Goal: Transaction & Acquisition: Book appointment/travel/reservation

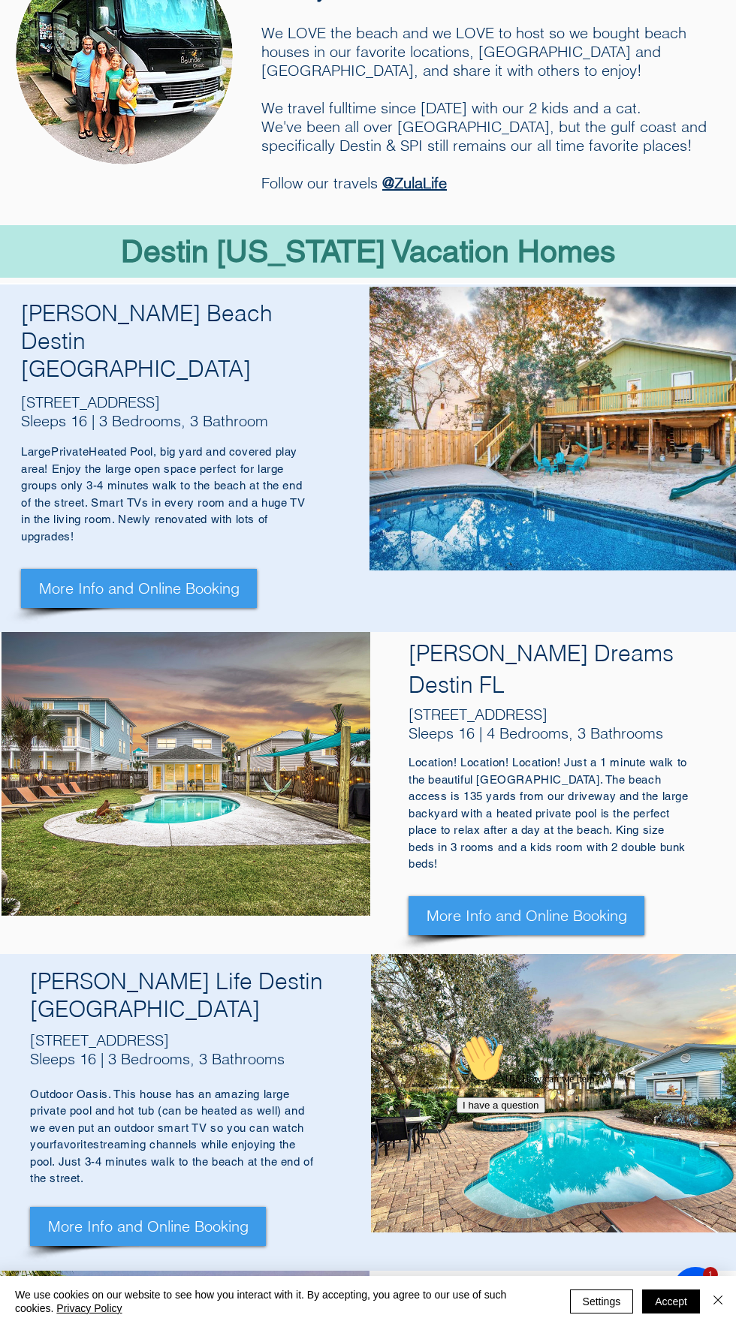
scroll to position [361, 0]
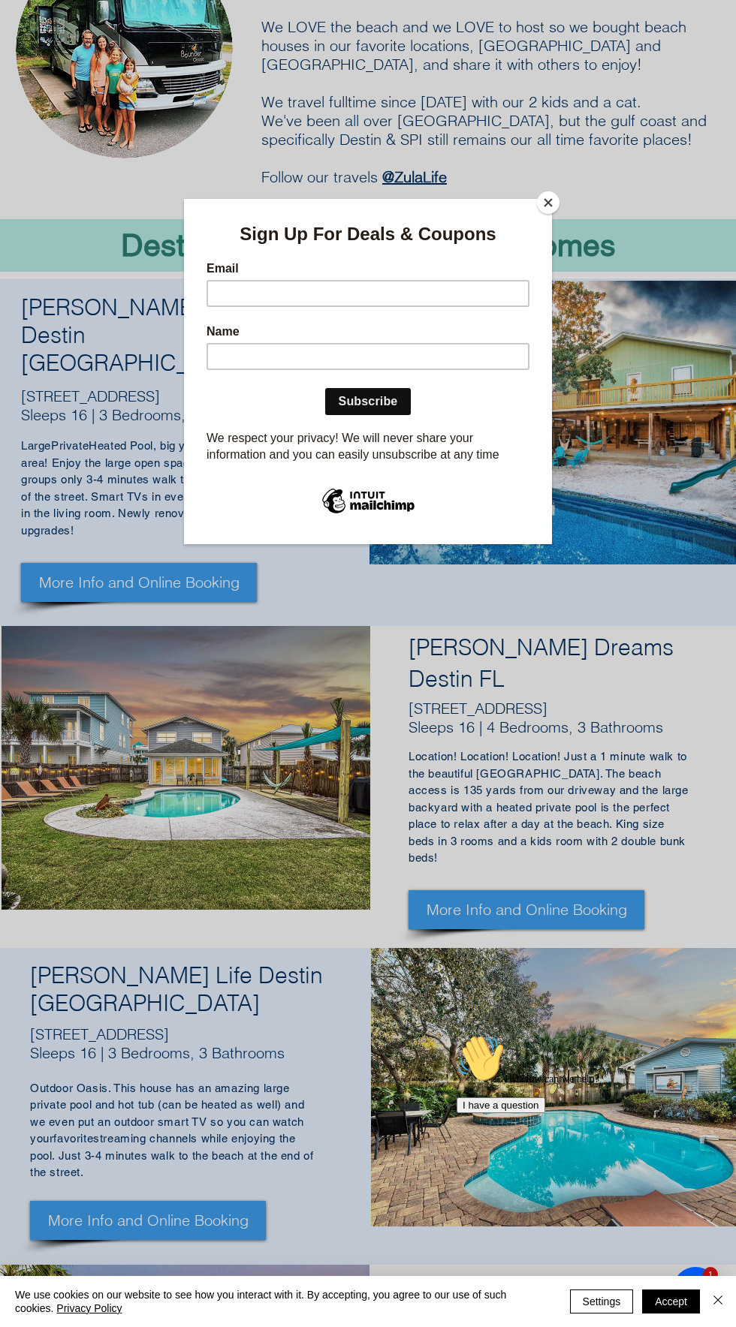
click at [555, 204] on button "Close" at bounding box center [548, 202] width 23 height 23
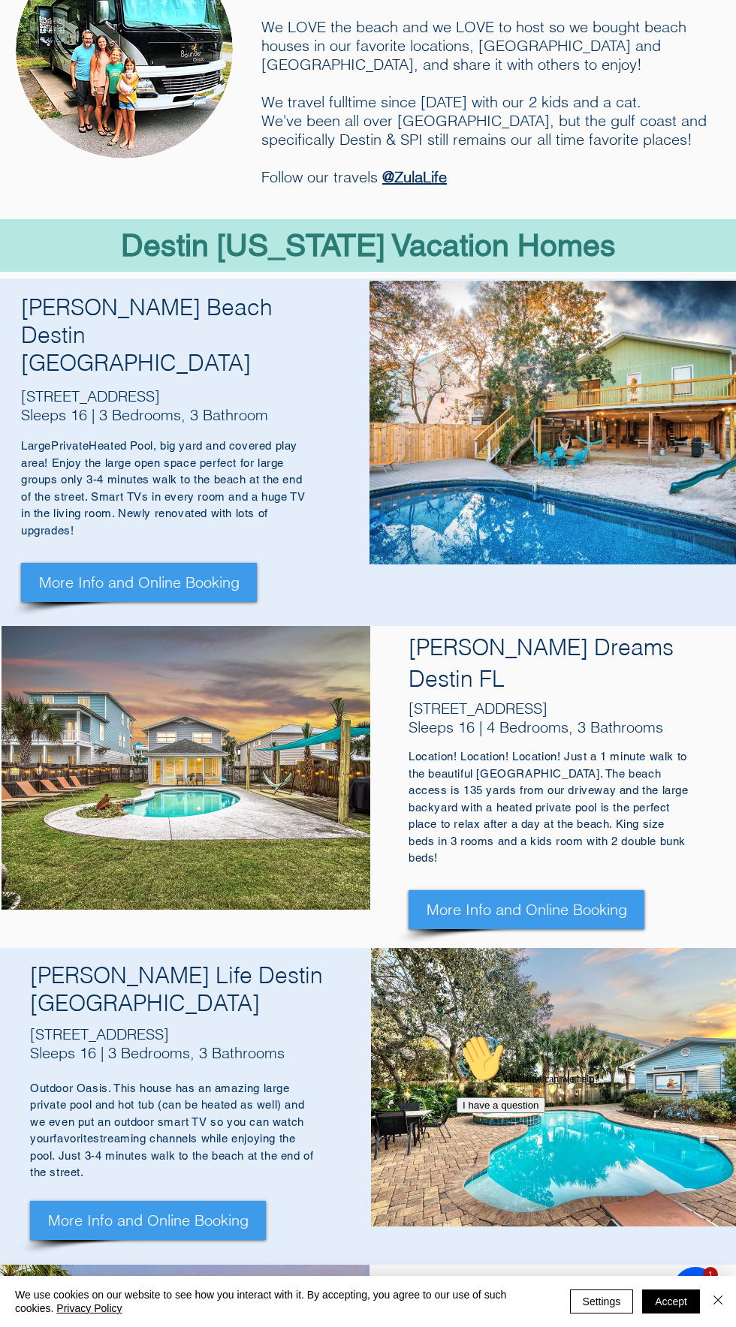
click at [598, 814] on div "main content" at bounding box center [368, 787] width 736 height 322
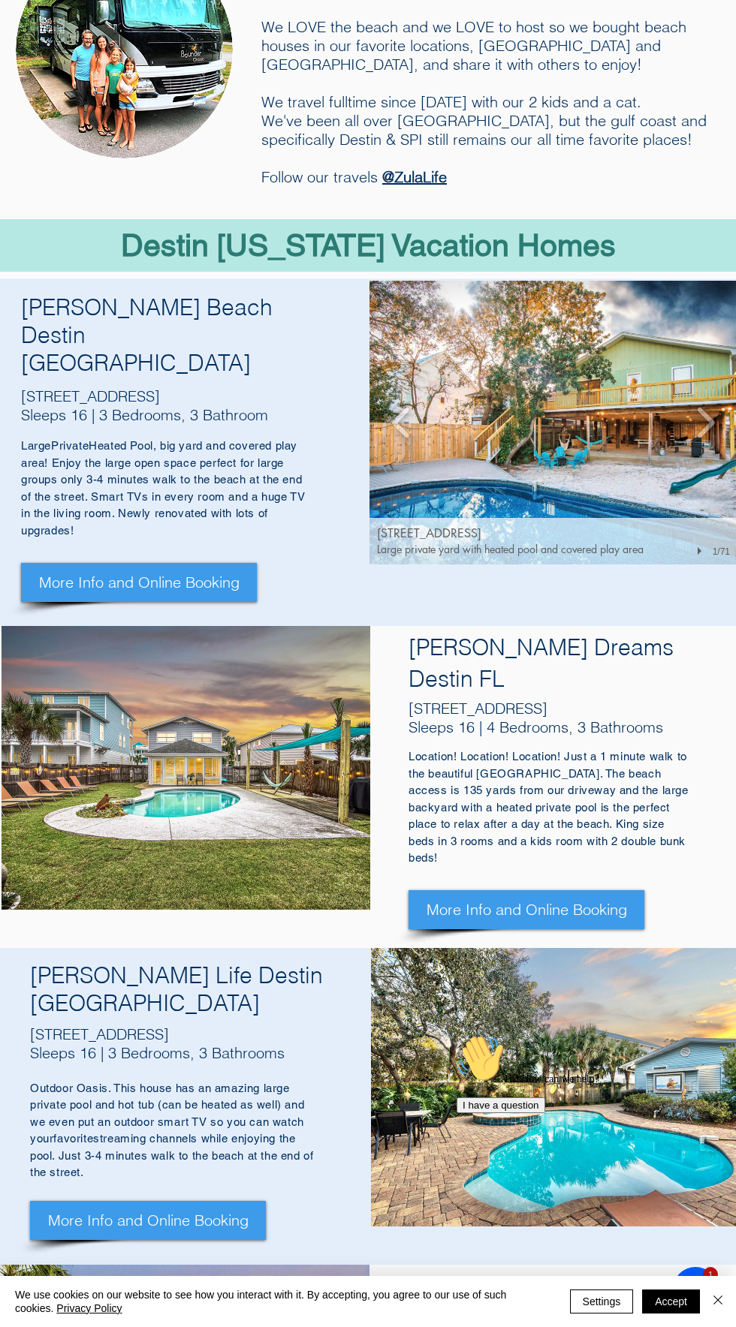
click at [623, 475] on img "93 Cobia St, Destin FL 32541" at bounding box center [553, 423] width 368 height 284
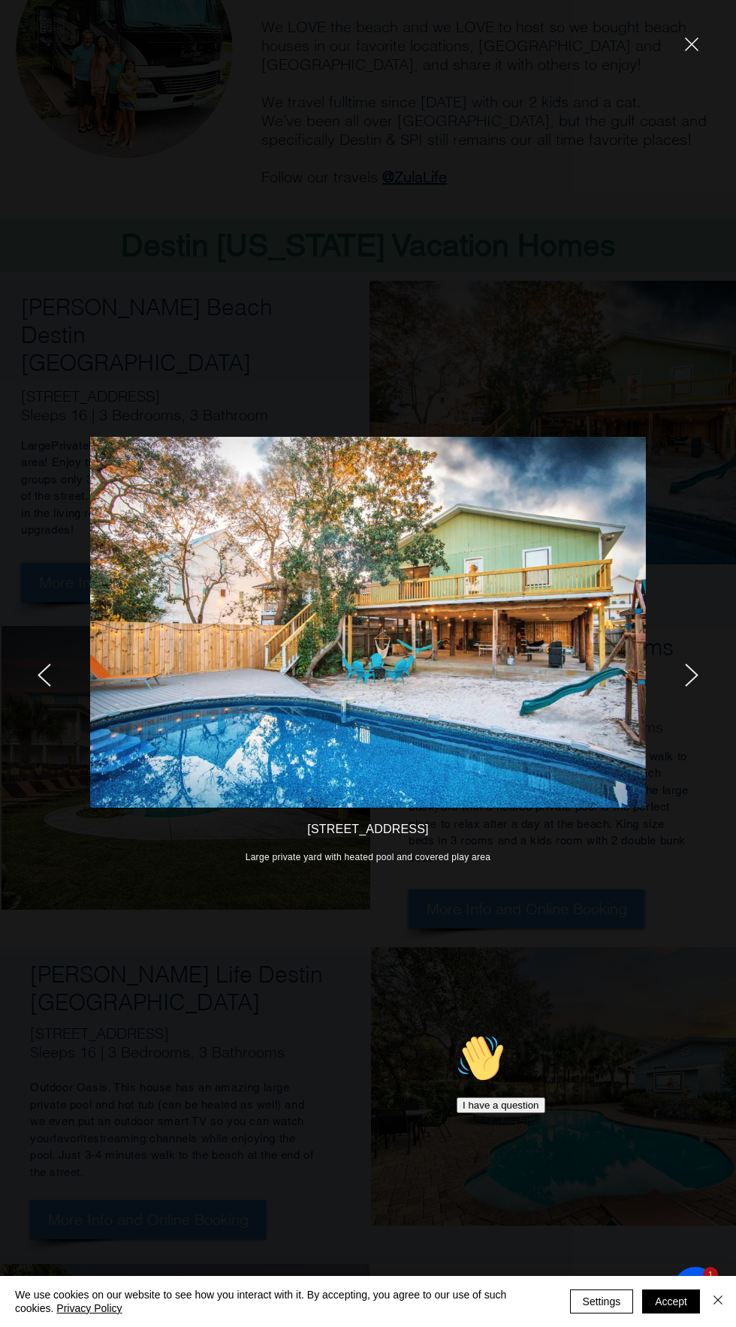
click at [689, 686] on icon "next" at bounding box center [692, 675] width 14 height 23
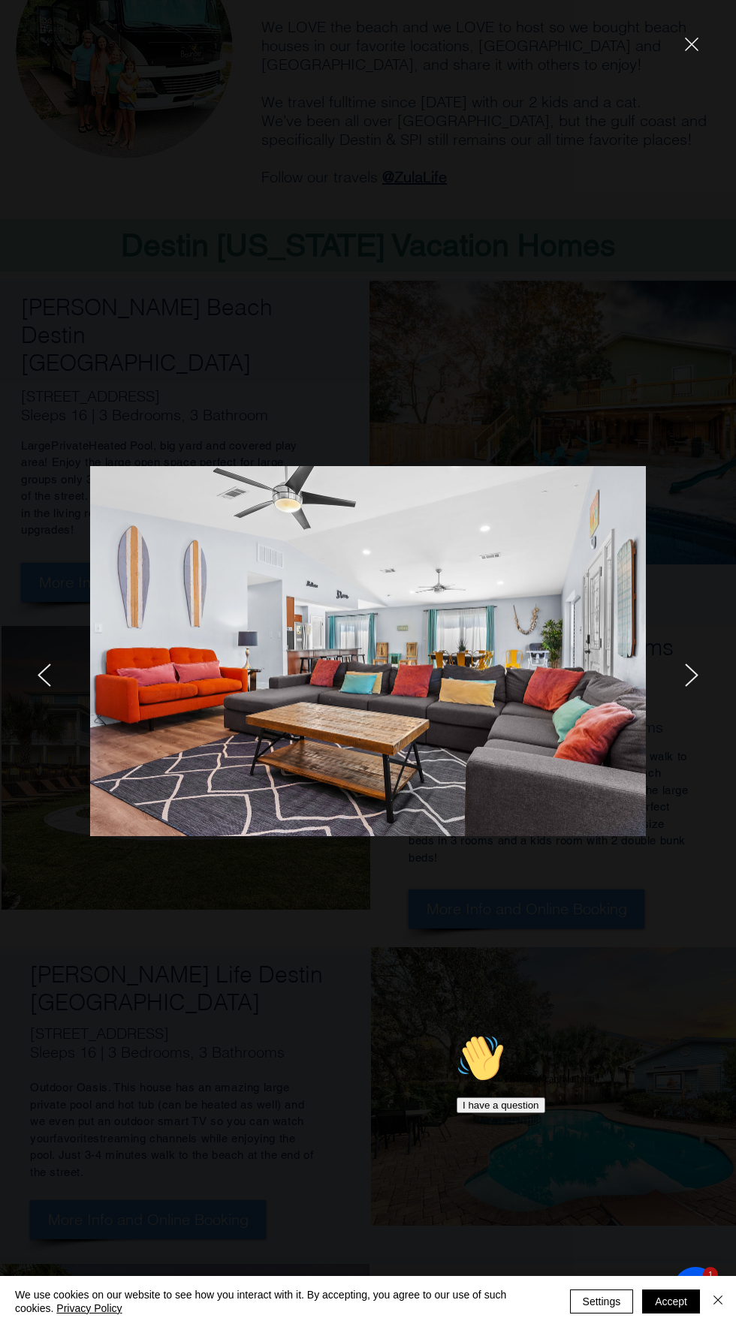
click at [691, 676] on icon "next" at bounding box center [692, 675] width 14 height 23
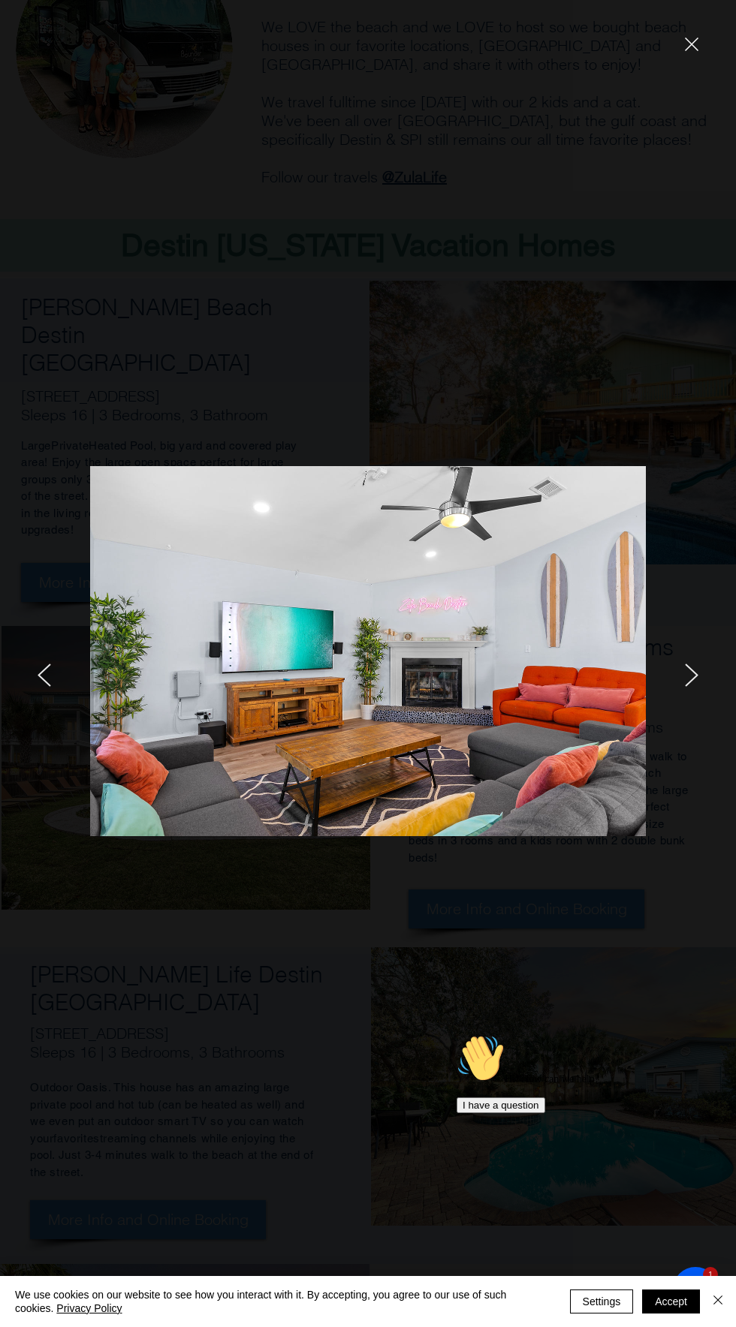
click at [687, 684] on icon "next" at bounding box center [691, 675] width 12 height 22
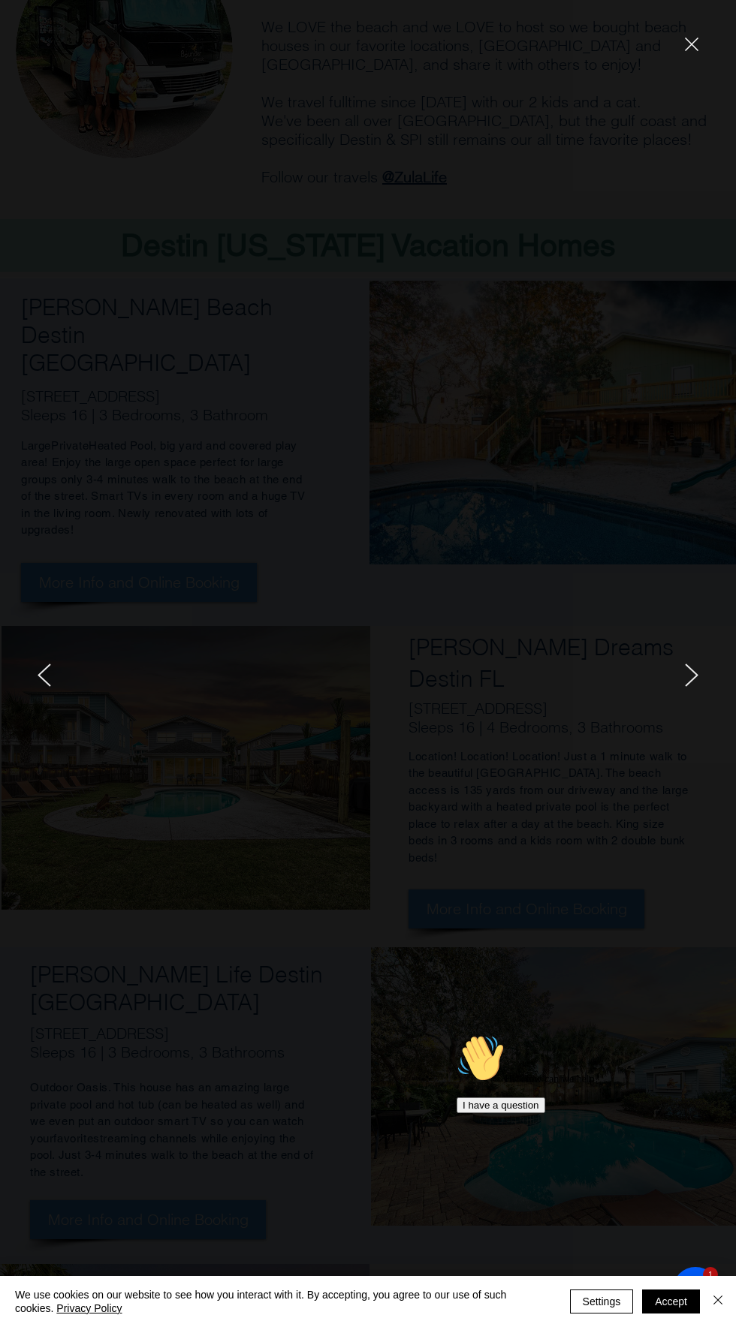
click at [586, 708] on div at bounding box center [614, 663] width 243 height 1327
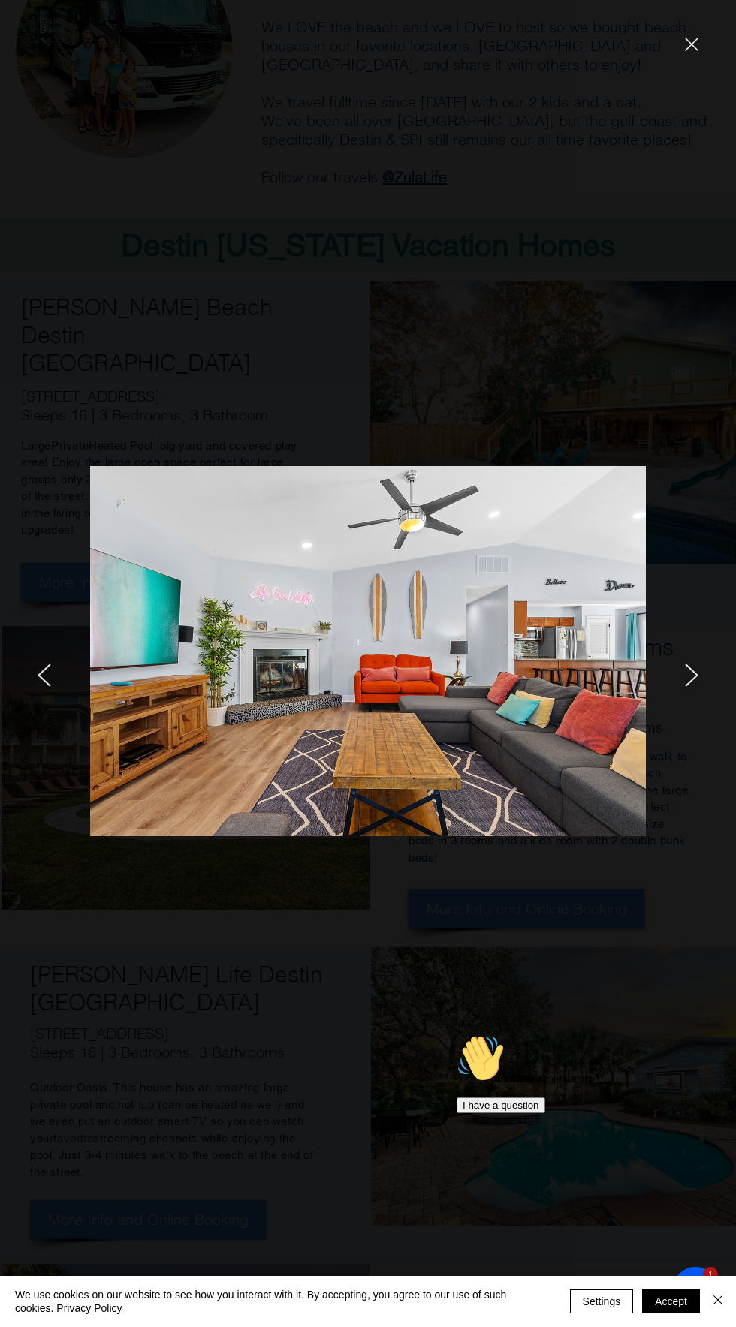
click at [689, 682] on icon "next" at bounding box center [691, 675] width 12 height 22
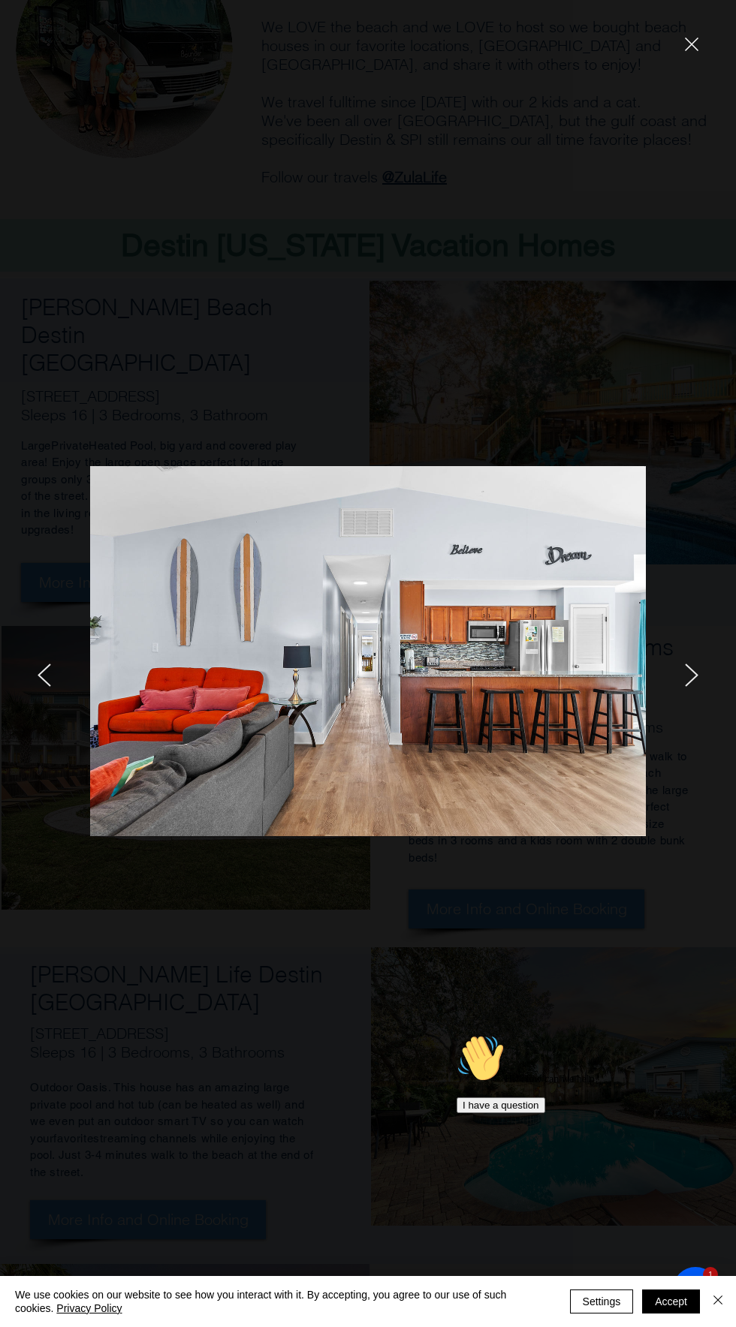
click at [680, 51] on div at bounding box center [614, 663] width 243 height 1327
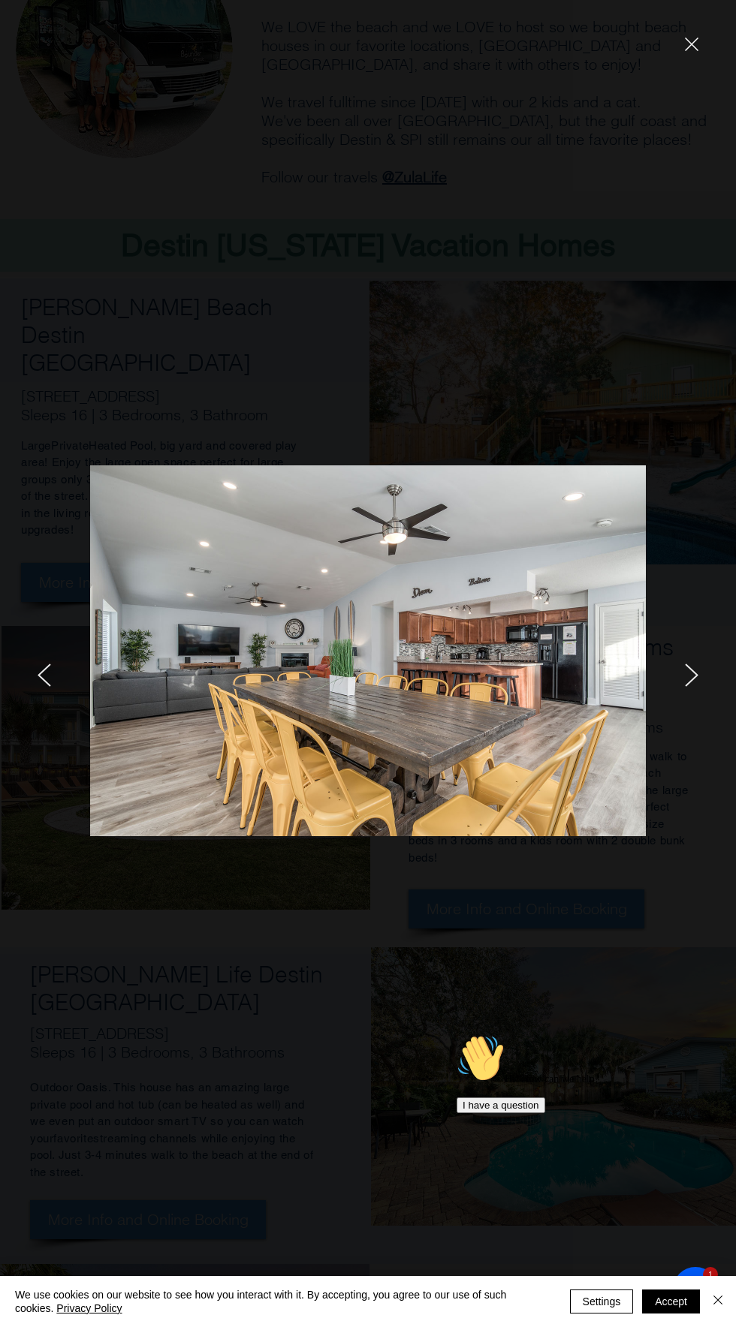
click at [676, 57] on div at bounding box center [614, 663] width 243 height 1327
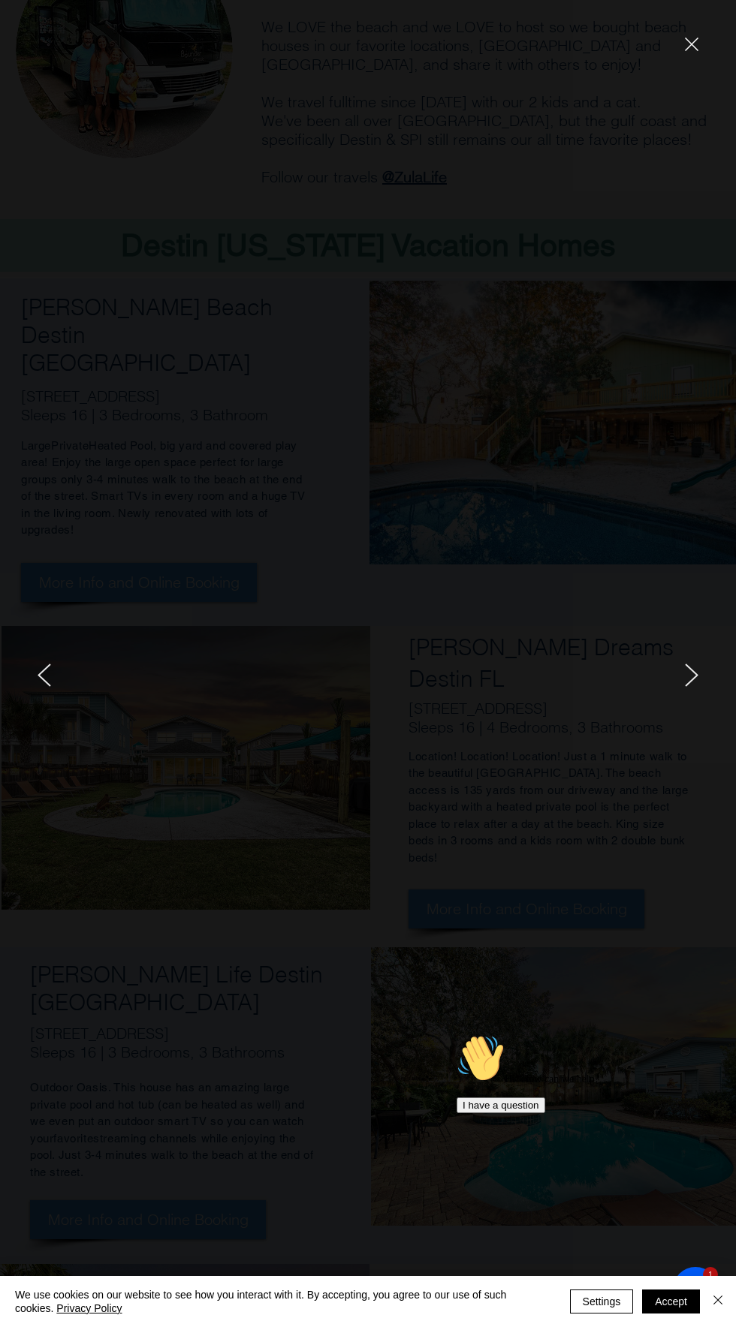
click at [683, 60] on div at bounding box center [614, 663] width 243 height 1327
click at [688, 43] on icon "close" at bounding box center [692, 45] width 14 height 14
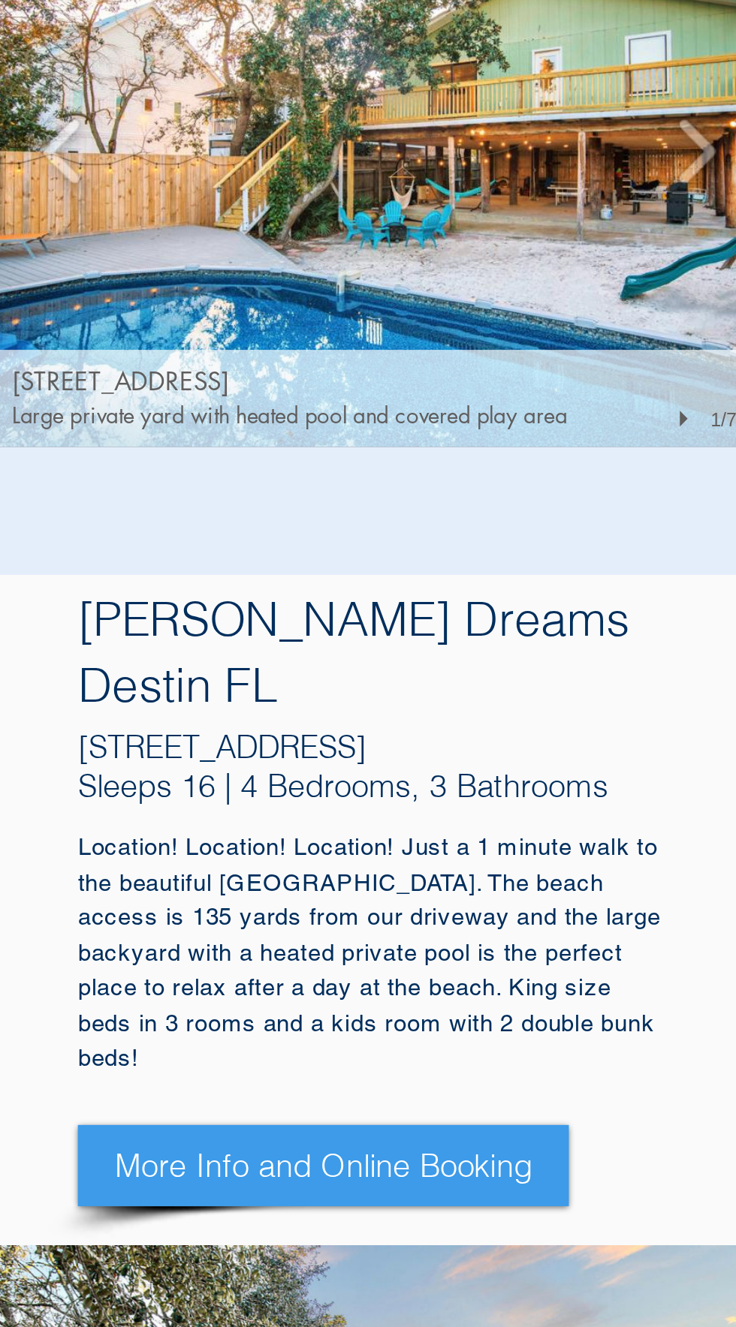
scroll to position [360, 0]
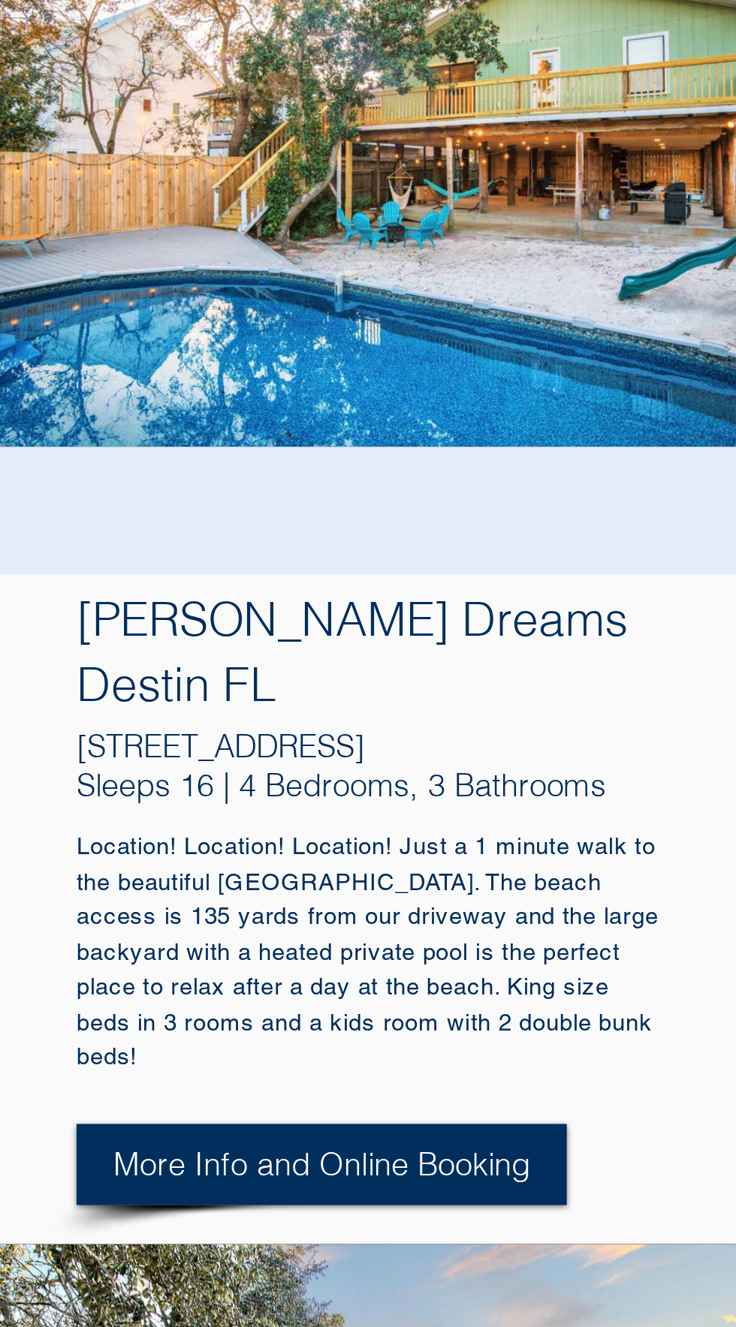
click at [564, 900] on span "More Info and Online Booking" at bounding box center [526, 910] width 200 height 21
